Goal: Information Seeking & Learning: Learn about a topic

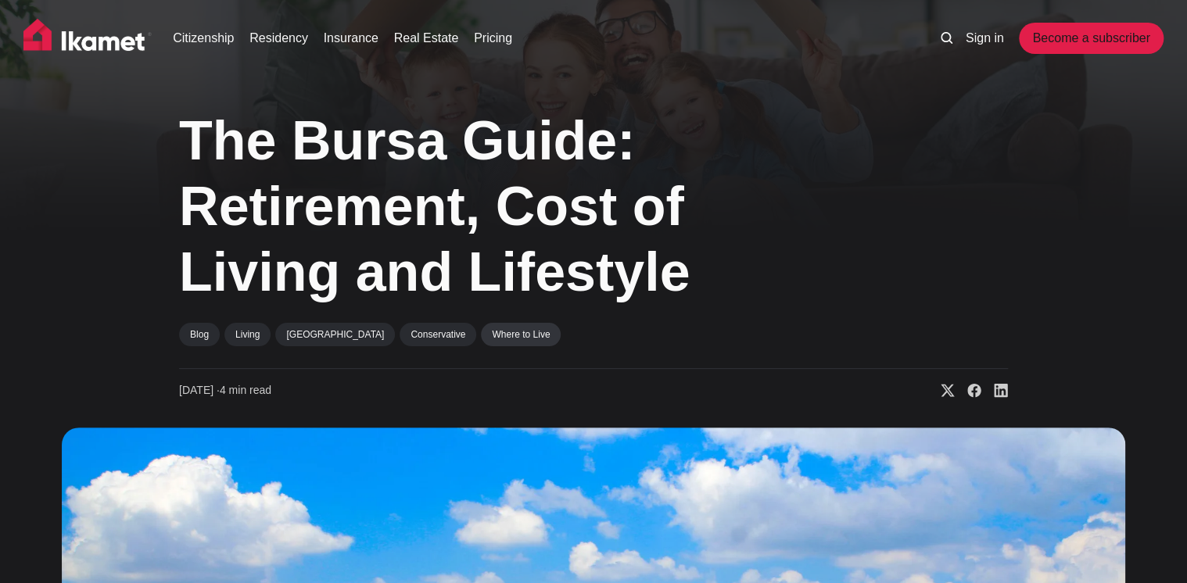
click at [481, 333] on link "Where to Live" at bounding box center [521, 334] width 80 height 23
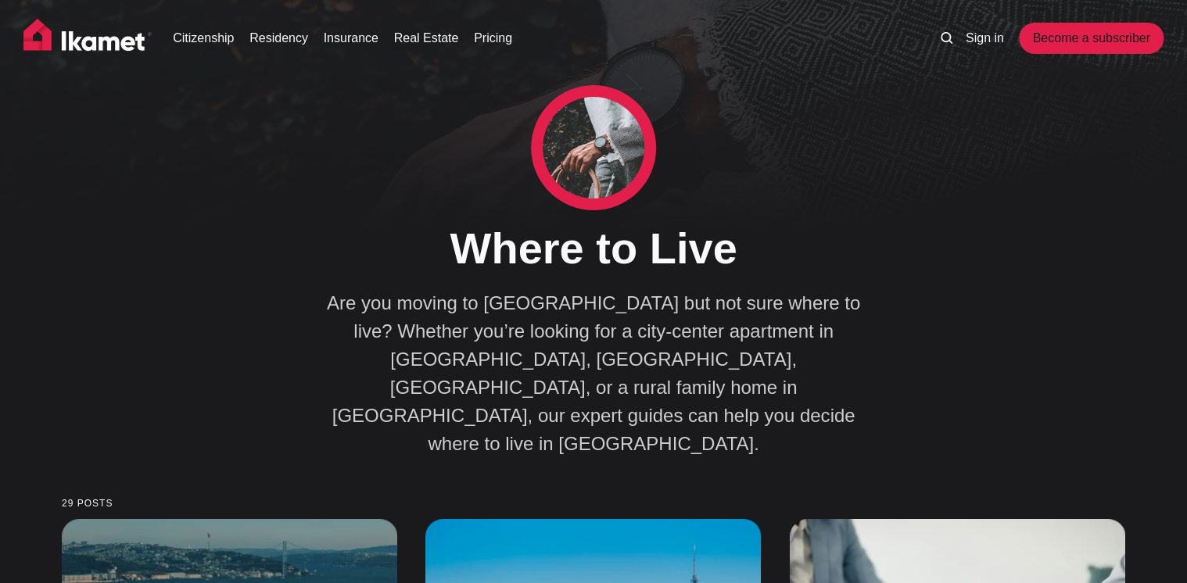
click at [108, 44] on img at bounding box center [87, 38] width 128 height 39
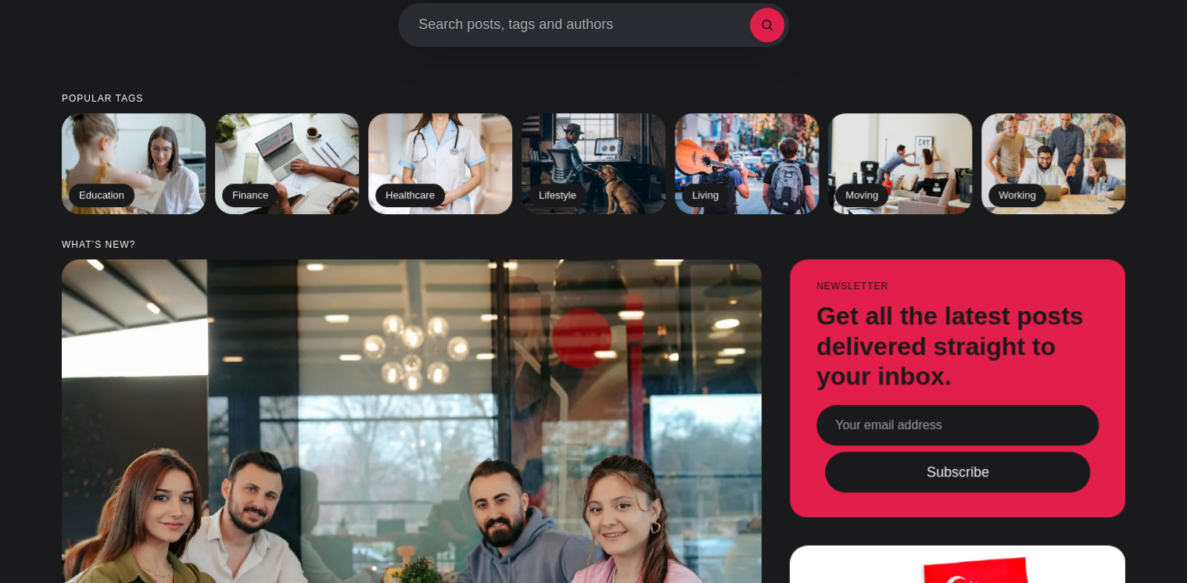
scroll to position [250, 0]
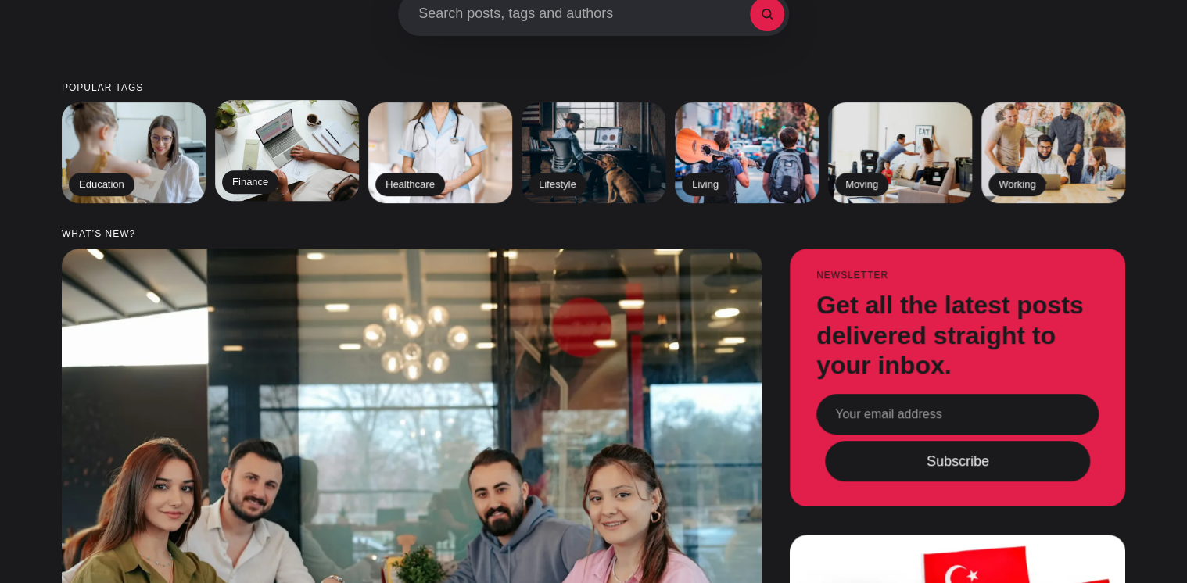
click at [275, 160] on img at bounding box center [286, 150] width 147 height 102
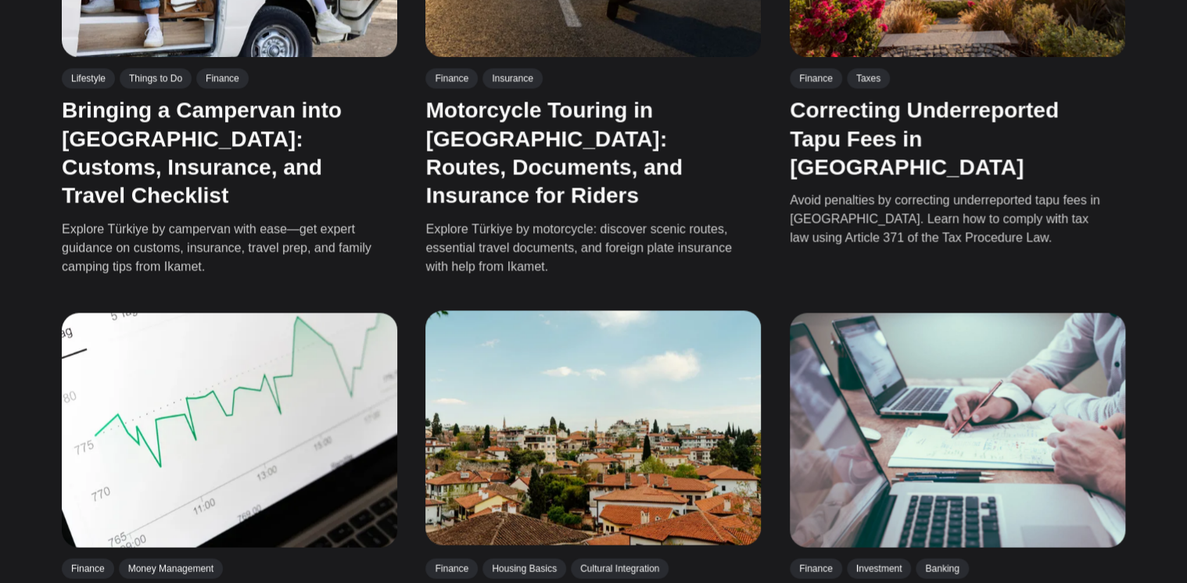
scroll to position [1251, 0]
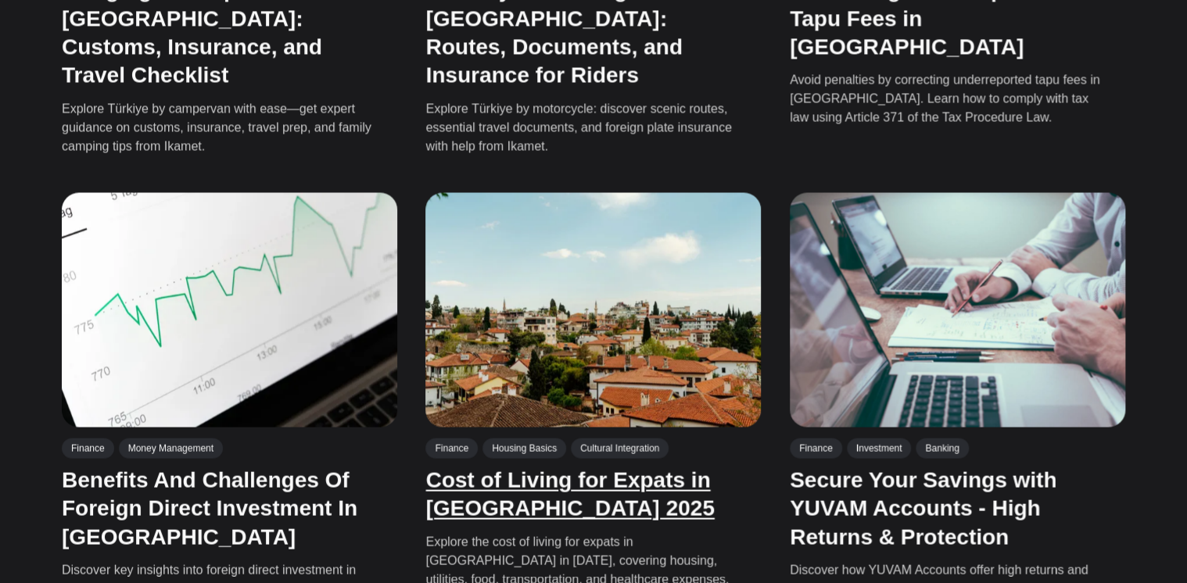
click at [555, 468] on link "Cost of Living for Expats in Turkey 2025" at bounding box center [569, 494] width 289 height 52
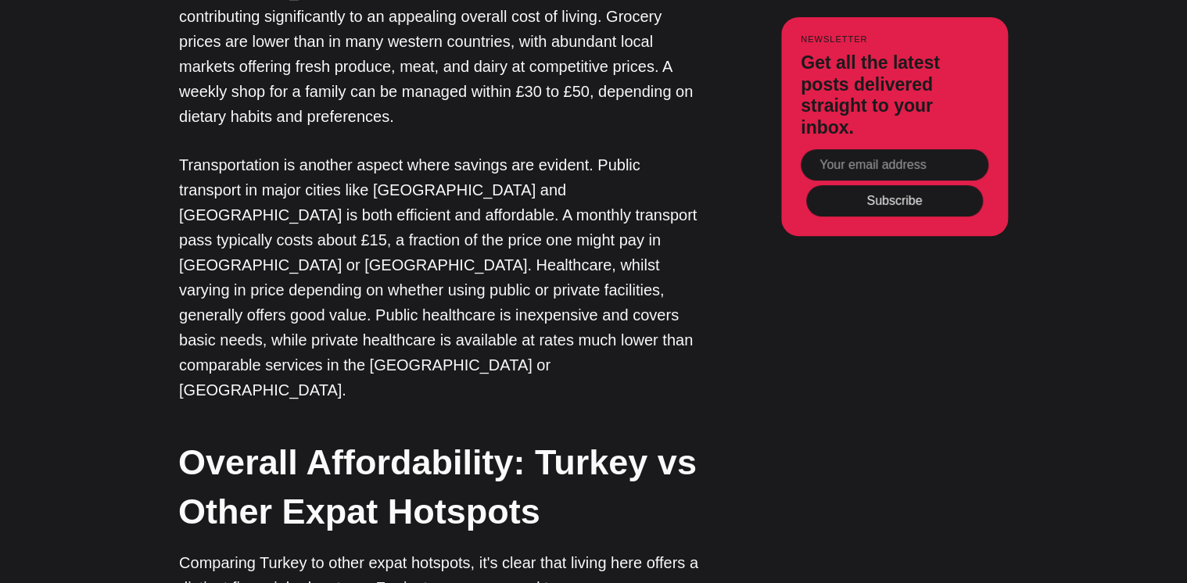
scroll to position [2835, 0]
